Goal: Information Seeking & Learning: Learn about a topic

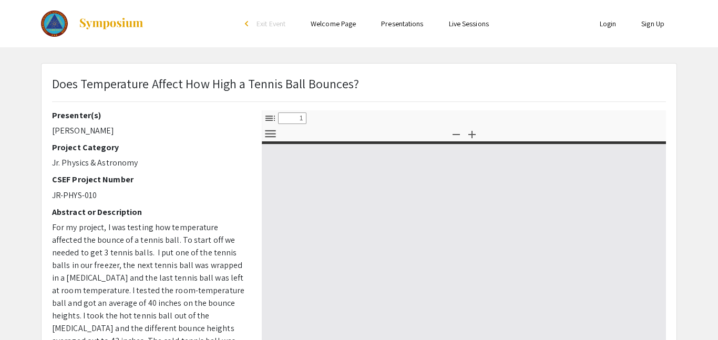
select select "custom"
type input "0"
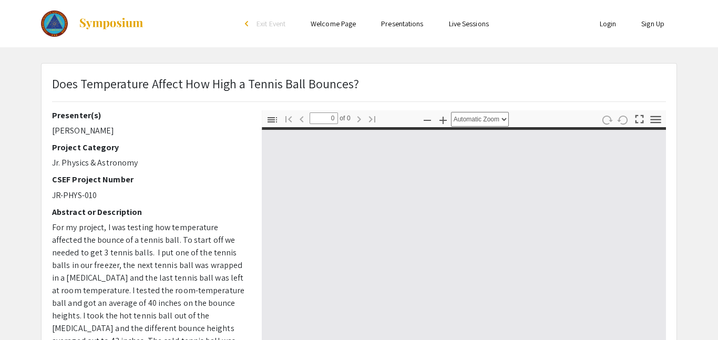
select select "custom"
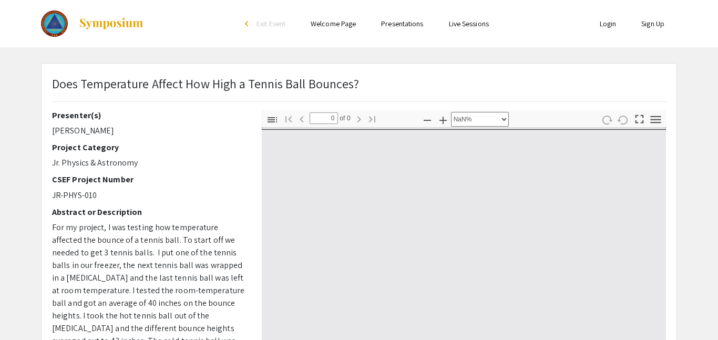
type input "1"
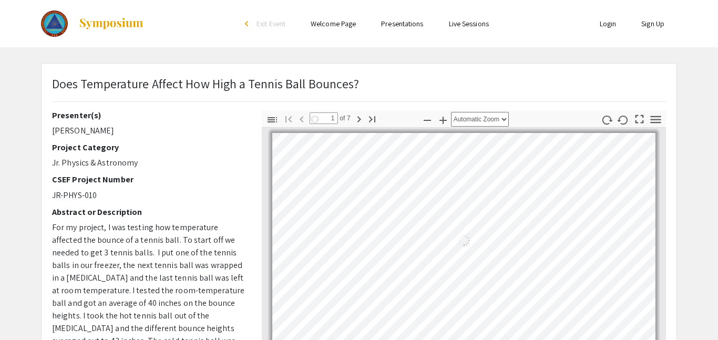
select select "auto"
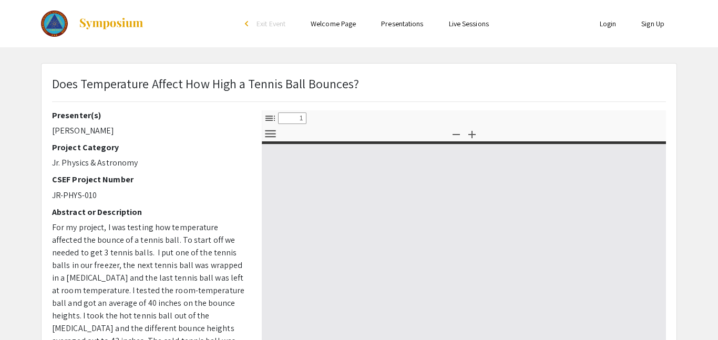
select select "custom"
type input "0"
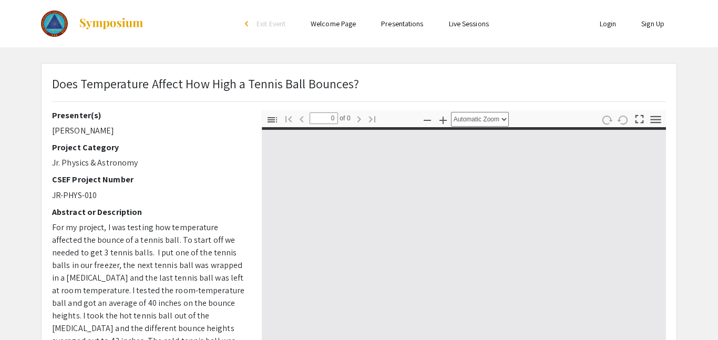
select select "custom"
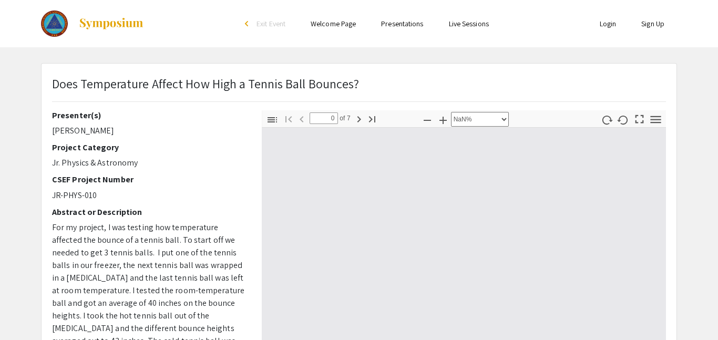
type input "1"
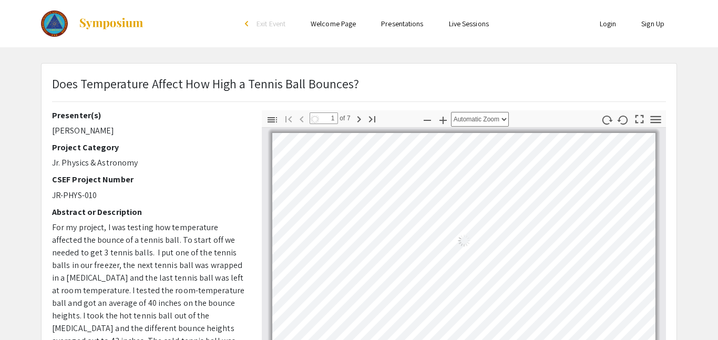
select select "auto"
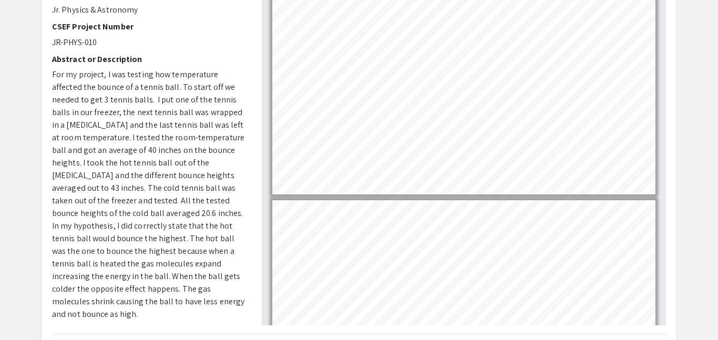
scroll to position [154, 0]
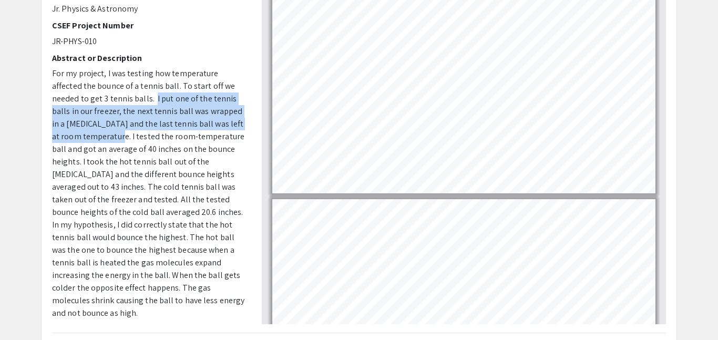
drag, startPoint x: 115, startPoint y: 97, endPoint x: 99, endPoint y: 136, distance: 42.4
click at [99, 136] on span "For my project, I was testing how temperature affected the bounce of a tennis b…" at bounding box center [148, 193] width 192 height 251
copy span "I put one of the tennis balls in our freezer, the next tennis ball was wrapped …"
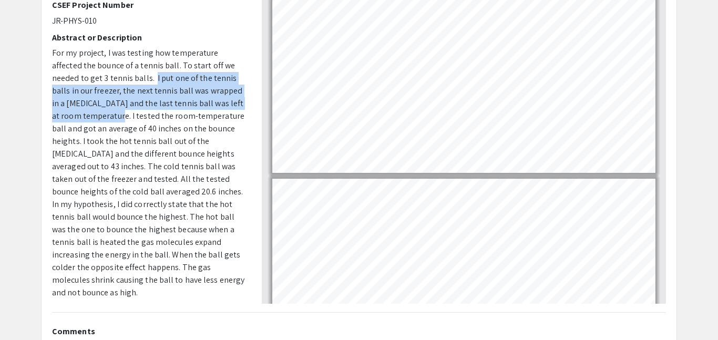
scroll to position [182, 0]
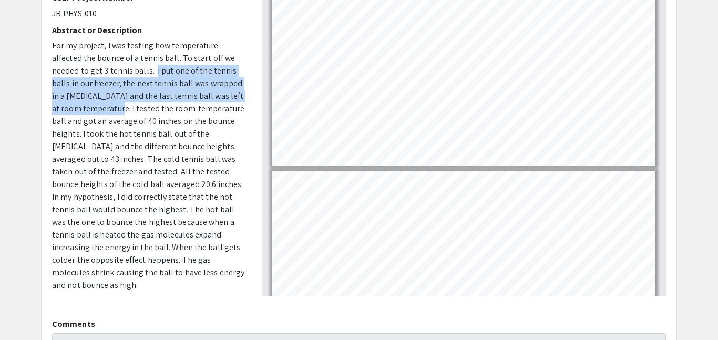
click at [215, 170] on span "For my project, I was testing how temperature affected the bounce of a tennis b…" at bounding box center [148, 165] width 192 height 251
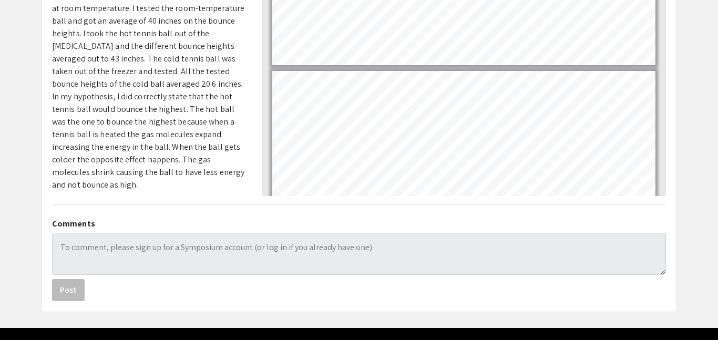
scroll to position [281, 0]
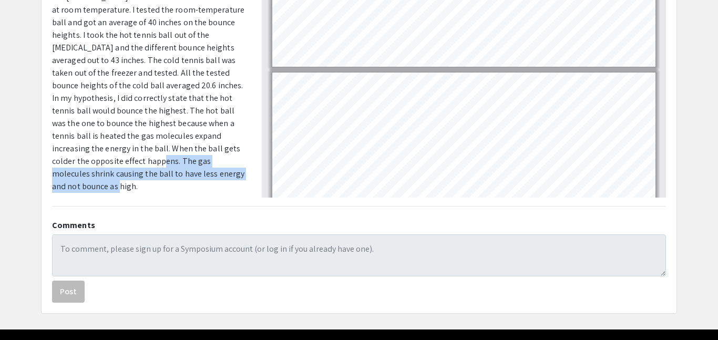
drag, startPoint x: 194, startPoint y: 147, endPoint x: 243, endPoint y: 171, distance: 55.2
click at [243, 171] on p "For my project, I was testing how temperature affected the bounce of a tennis b…" at bounding box center [149, 67] width 194 height 252
copy span "The gas molecules shrink causing the ball to have less energy and not bounce as…"
